Goal: Task Accomplishment & Management: Complete application form

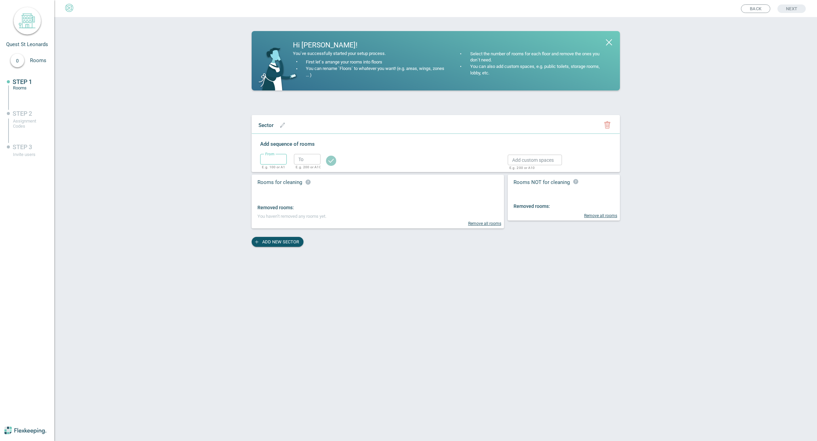
click at [269, 161] on input "text" at bounding box center [273, 159] width 27 height 11
type input "1"
click at [307, 159] on input "text" at bounding box center [307, 159] width 27 height 11
type input "1"
click at [330, 163] on circle "button" at bounding box center [331, 160] width 10 height 10
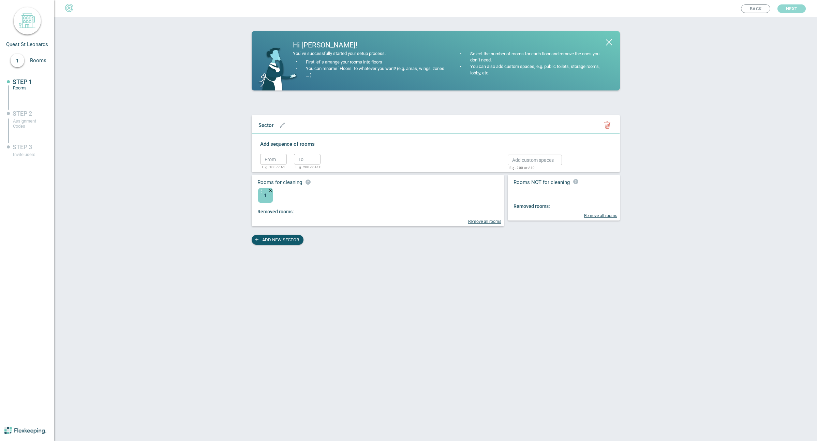
click at [792, 11] on span "Next" at bounding box center [791, 8] width 11 height 9
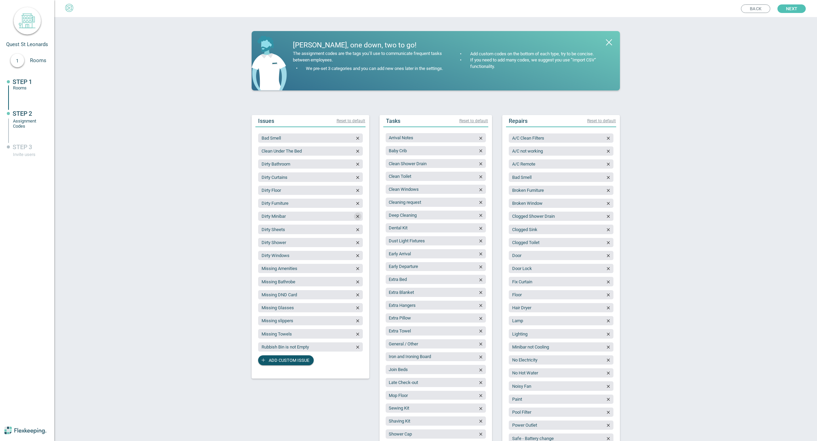
click at [356, 217] on icon "button" at bounding box center [357, 216] width 3 height 3
click at [281, 347] on span "Add custom issue" at bounding box center [289, 347] width 41 height 10
type input "Fridge not checked"
click at [290, 359] on span "Add custom issue" at bounding box center [289, 360] width 41 height 10
type input "Microwave not checked"
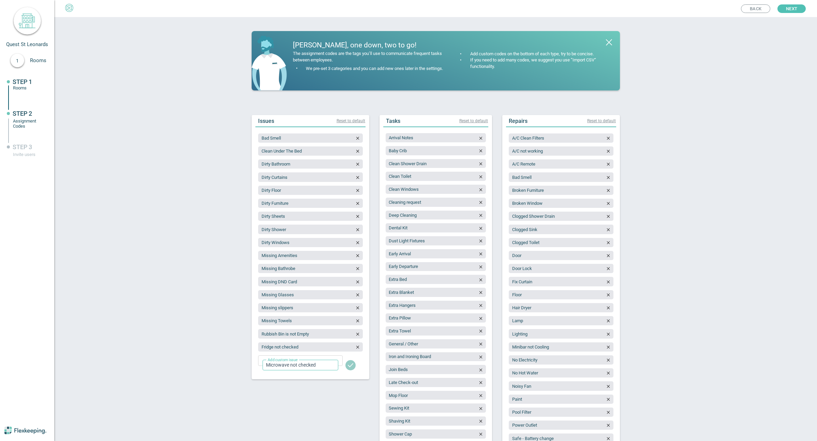
drag, startPoint x: 346, startPoint y: 365, endPoint x: 308, endPoint y: 367, distance: 38.2
click at [289, 369] on span "Add custom issue" at bounding box center [289, 373] width 41 height 10
type input "Dishwasher not checked"
click at [288, 385] on span "Add custom issue" at bounding box center [289, 386] width 41 height 10
type input "Oven not checked"
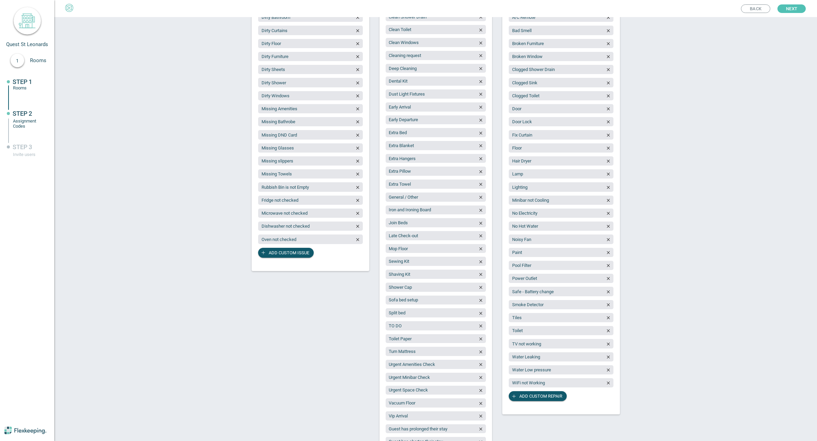
scroll to position [170, 0]
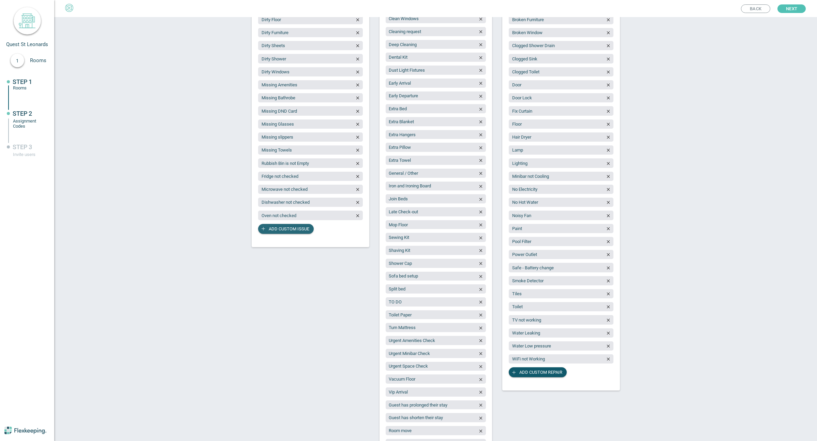
click at [278, 228] on span "Add custom issue" at bounding box center [289, 229] width 41 height 10
type input "Washer/Dryer not checked"
click at [287, 242] on span "Add custom issue" at bounding box center [289, 242] width 41 height 10
type input "Missing Cutlery"
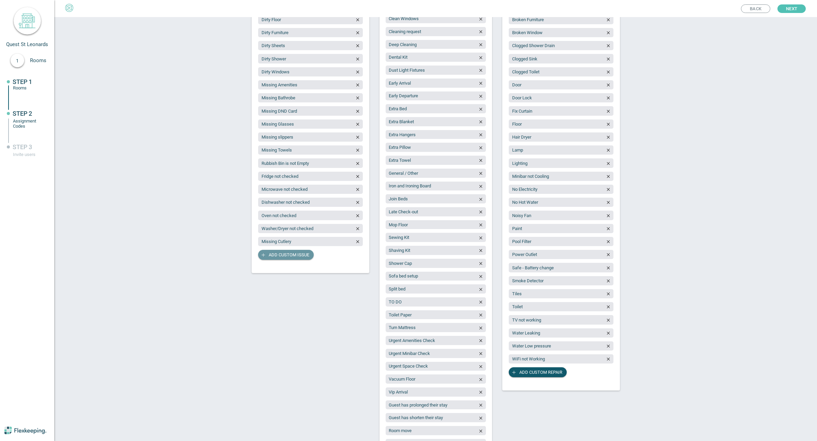
click at [286, 256] on span "Add custom issue" at bounding box center [289, 255] width 41 height 10
type input "Missing Glassware"
click at [302, 269] on span "Add custom issue" at bounding box center [289, 268] width 41 height 10
type input "Missing Cookware"
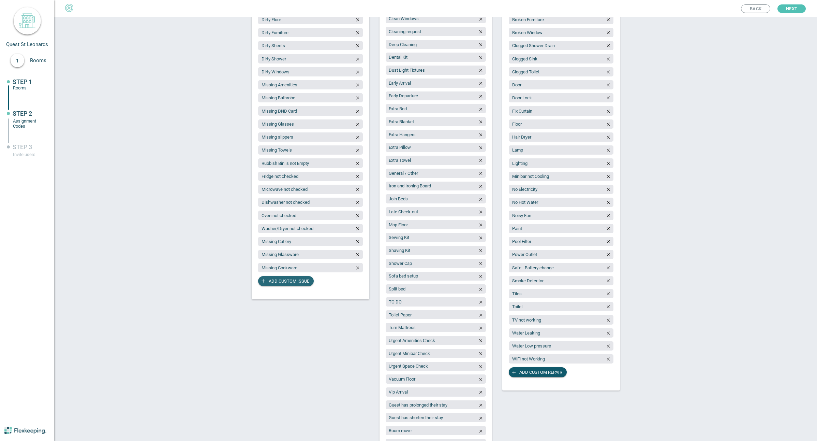
click at [287, 281] on span "Add custom issue" at bounding box center [289, 281] width 41 height 10
type input "Missing Crockery"
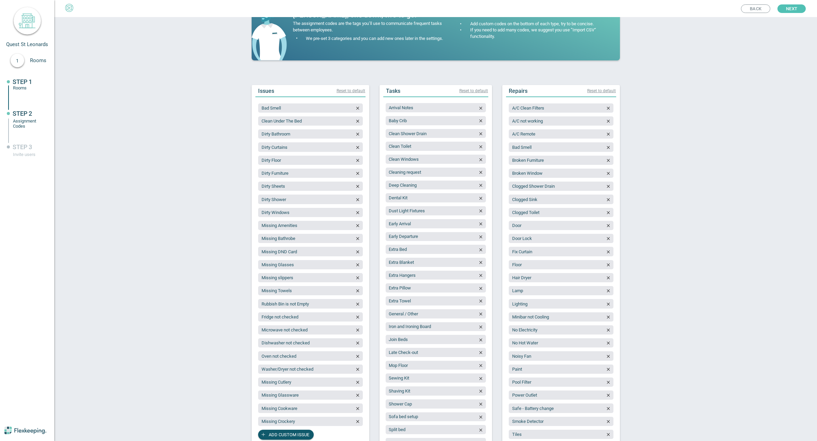
scroll to position [0, 0]
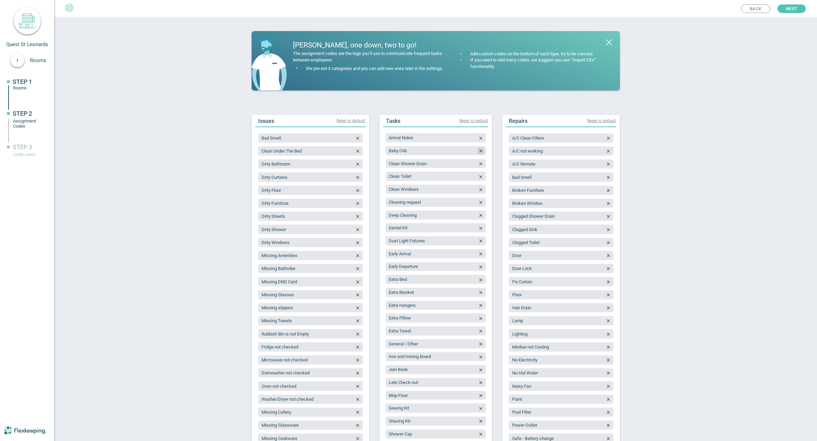
click at [477, 148] on button "button" at bounding box center [481, 151] width 8 height 8
click at [478, 217] on icon "button" at bounding box center [480, 215] width 5 height 5
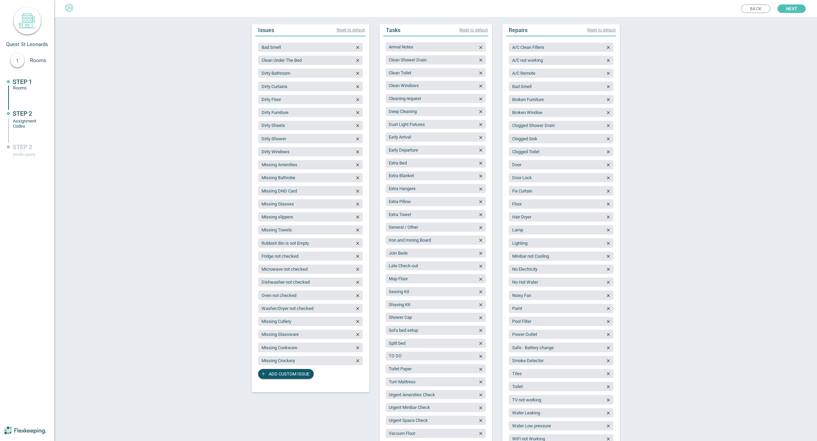
scroll to position [102, 0]
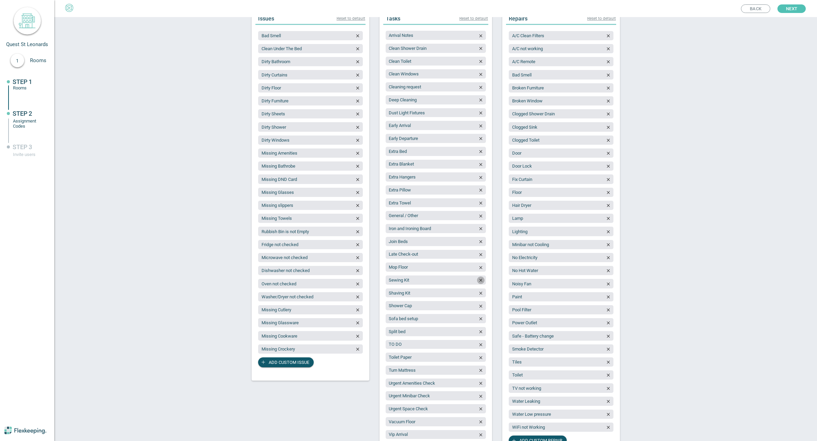
click at [479, 281] on icon "button" at bounding box center [480, 280] width 3 height 3
click at [480, 282] on icon "button" at bounding box center [480, 280] width 5 height 5
click at [479, 280] on icon "button" at bounding box center [480, 280] width 3 height 3
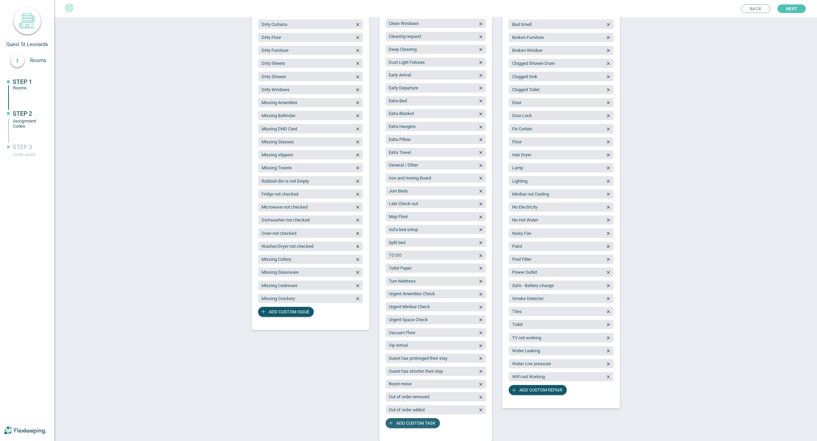
click at [410, 420] on span "Add custom task" at bounding box center [415, 423] width 39 height 10
type input "Baby Cot"
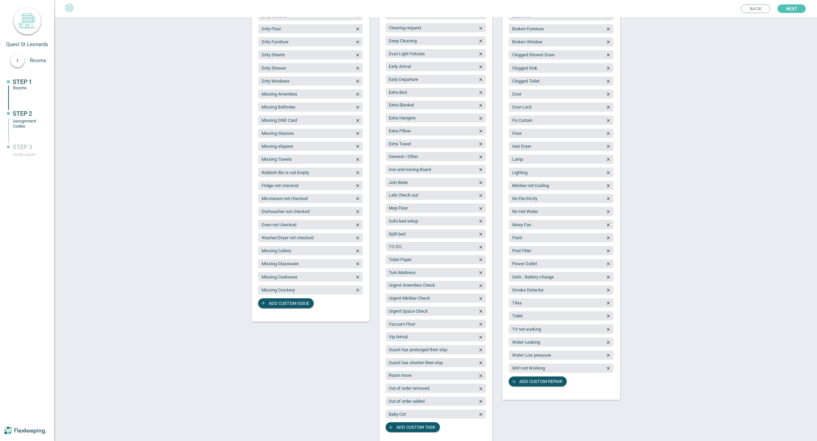
scroll to position [166, 0]
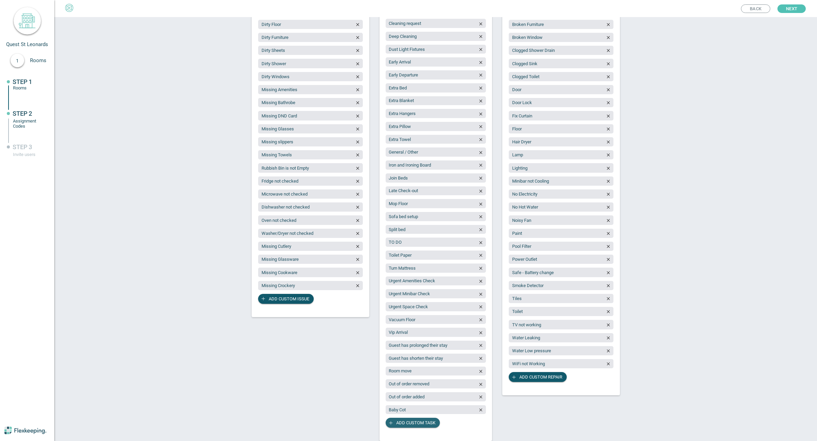
click at [413, 423] on span "Add custom task" at bounding box center [415, 422] width 39 height 10
type input "Fragrance/Chemical Free"
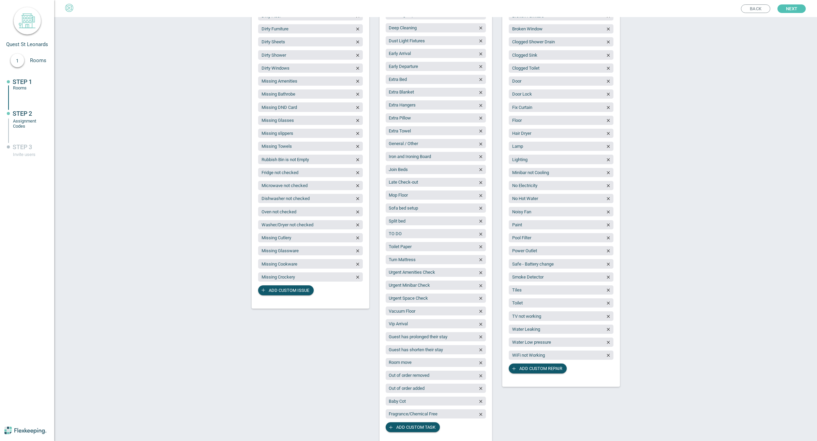
scroll to position [179, 0]
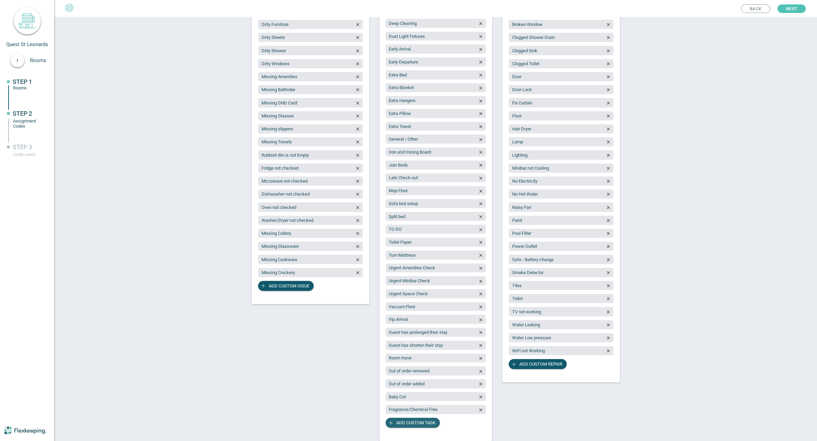
click at [405, 424] on span "Add custom task" at bounding box center [415, 422] width 39 height 10
type input "Room State report"
click at [537, 364] on span "Add custom repair" at bounding box center [540, 364] width 43 height 10
type input "Fridge not cooling"
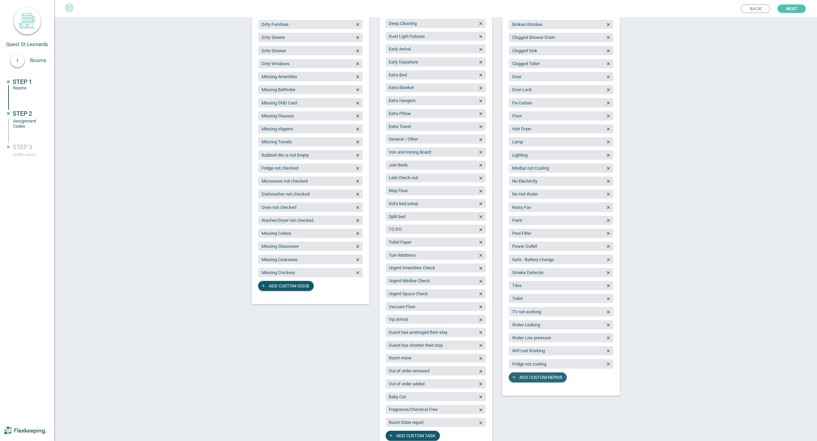
drag, startPoint x: 601, startPoint y: 371, endPoint x: 556, endPoint y: 375, distance: 44.5
click at [534, 378] on span "Add custom repair" at bounding box center [540, 377] width 43 height 10
type input "Microwave not working"
click at [540, 390] on span "Add custom repair" at bounding box center [540, 390] width 43 height 10
type input "Oven/cooktop issue"
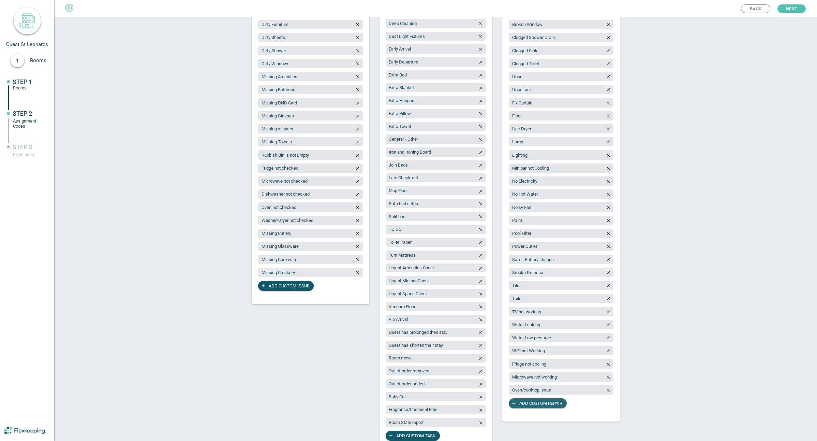
click at [541, 404] on span "Add custom repair" at bounding box center [540, 403] width 43 height 10
type input "Washer/dryer issue"
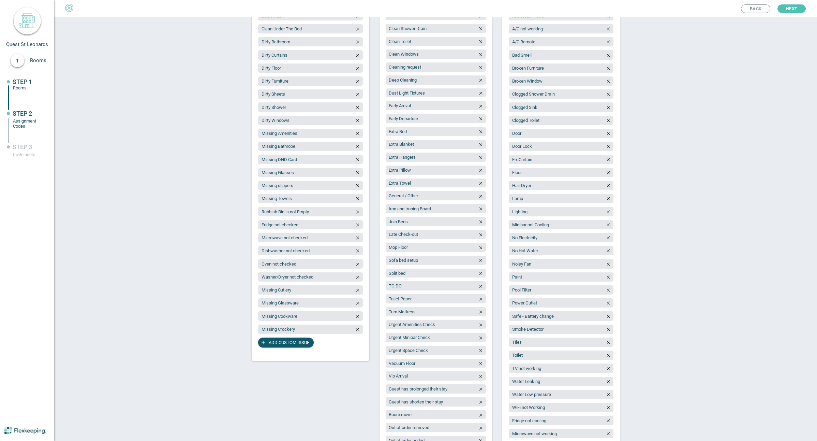
scroll to position [110, 0]
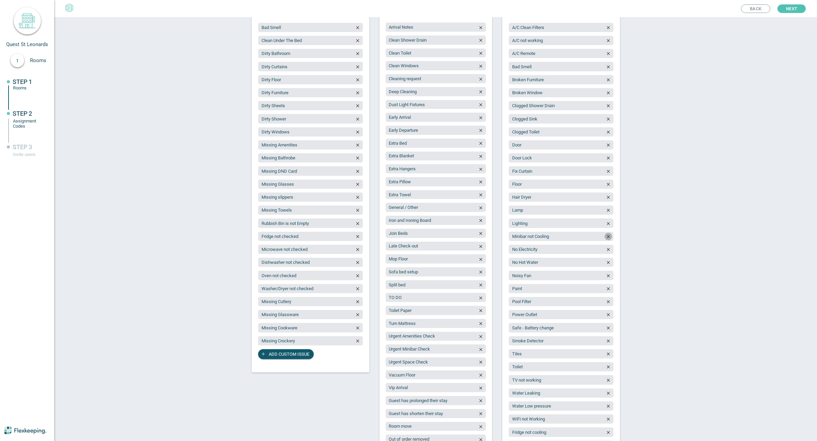
click at [606, 236] on icon "button" at bounding box center [608, 236] width 5 height 5
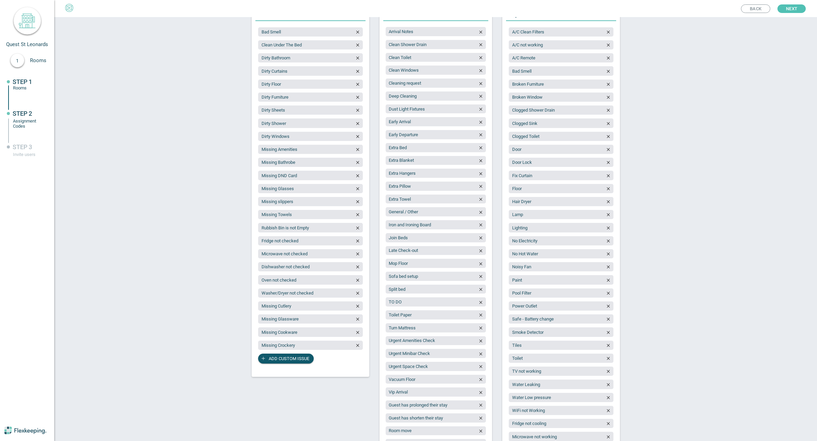
scroll to position [0, 0]
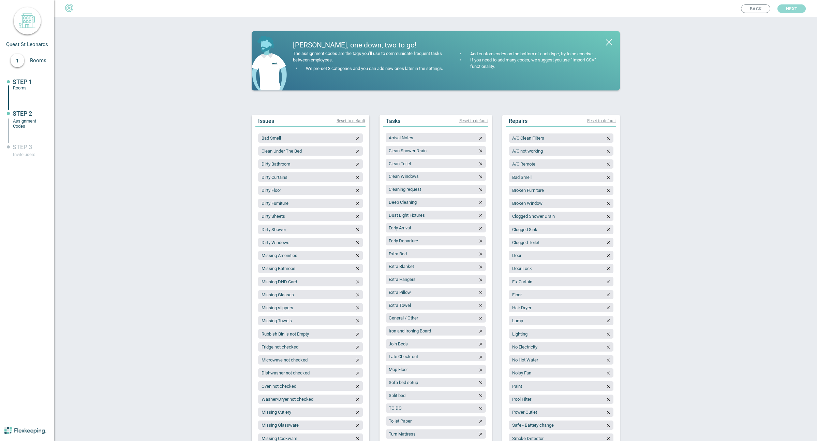
click at [794, 9] on span "Next" at bounding box center [791, 8] width 11 height 9
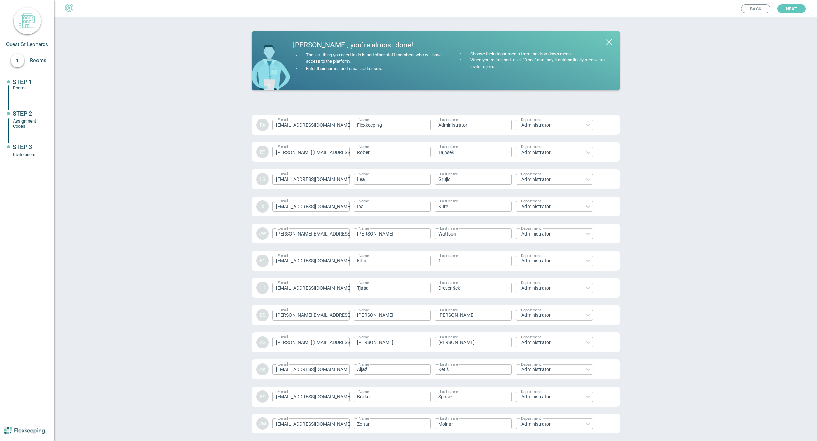
scroll to position [800, 0]
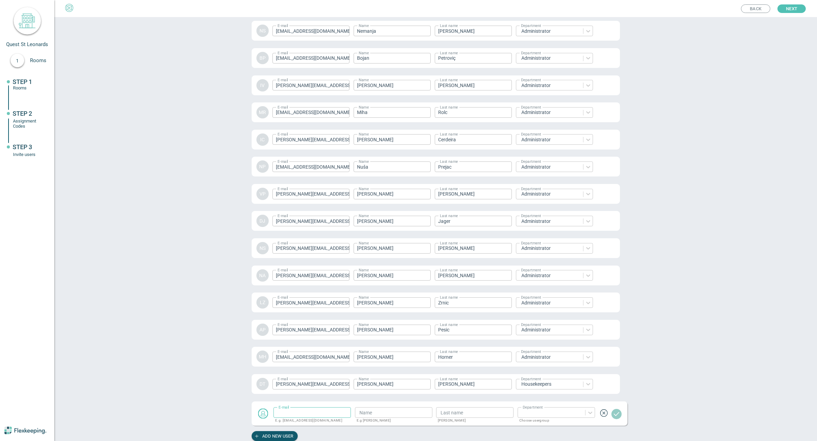
click at [259, 384] on div "DT" at bounding box center [262, 383] width 12 height 12
click at [799, 12] on button "Next" at bounding box center [791, 8] width 28 height 9
